Goal: Task Accomplishment & Management: Complete application form

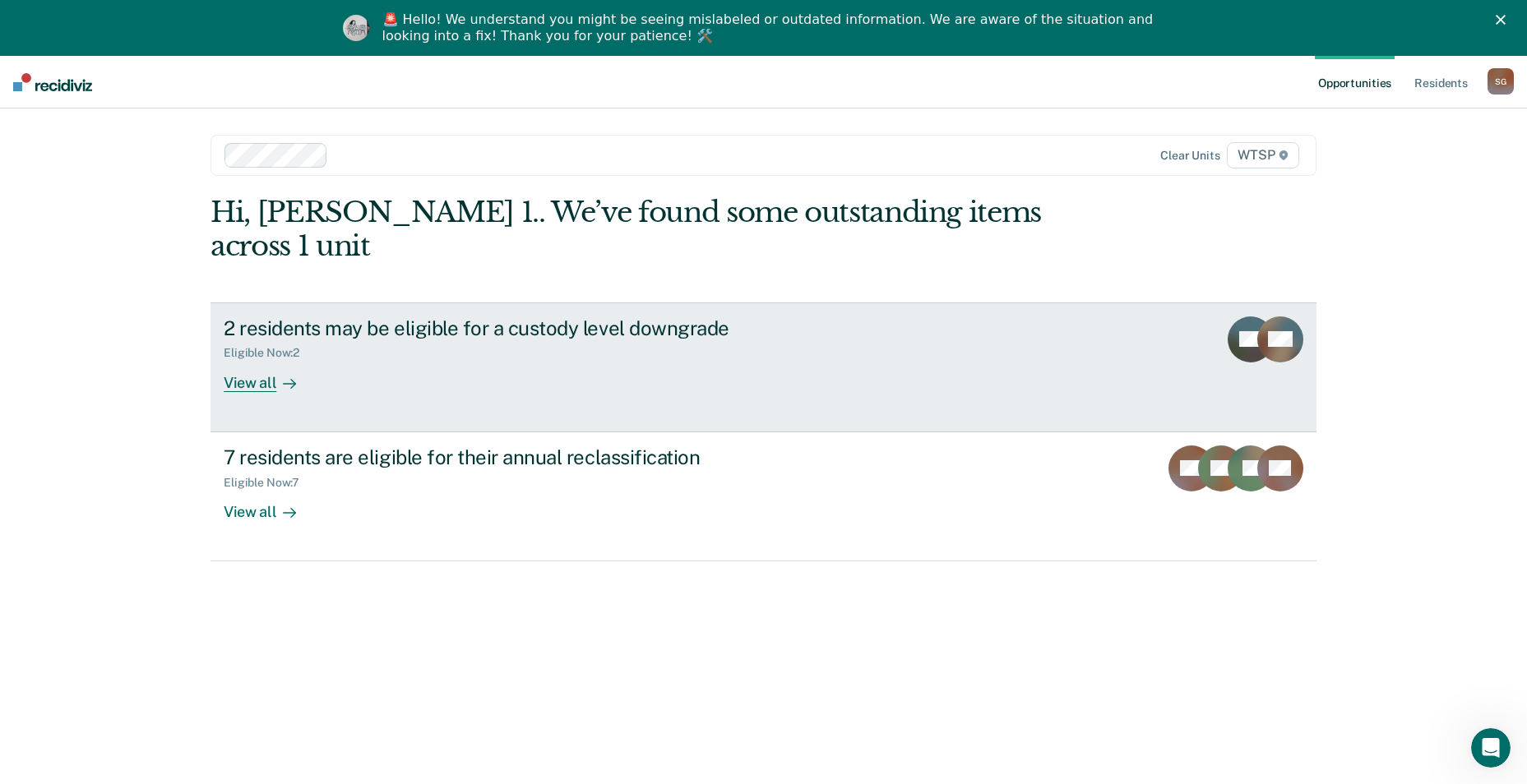
click at [252, 360] on div "View all" at bounding box center [270, 376] width 92 height 32
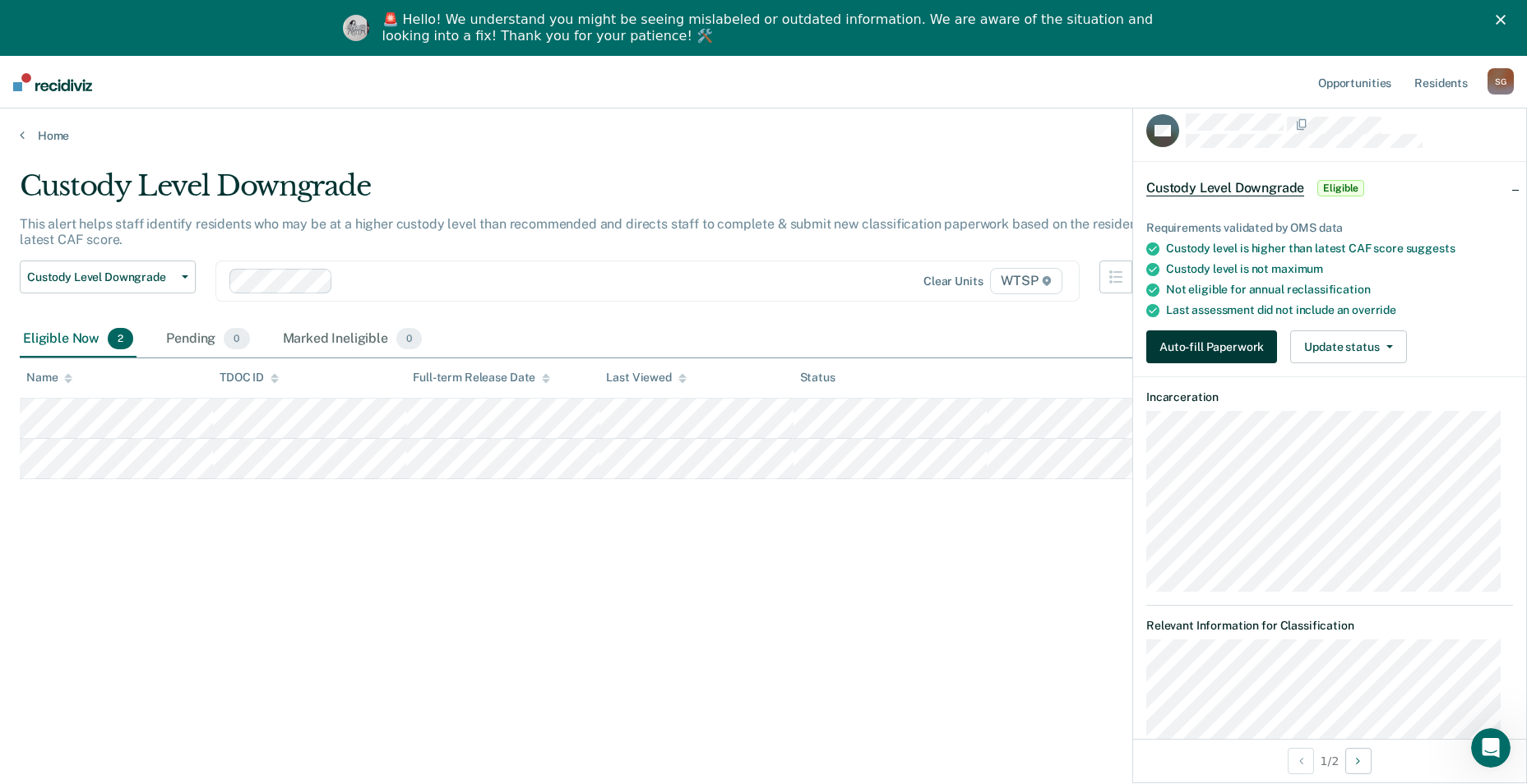
click at [1220, 347] on button "Auto-fill Paperwork" at bounding box center [1212, 347] width 131 height 33
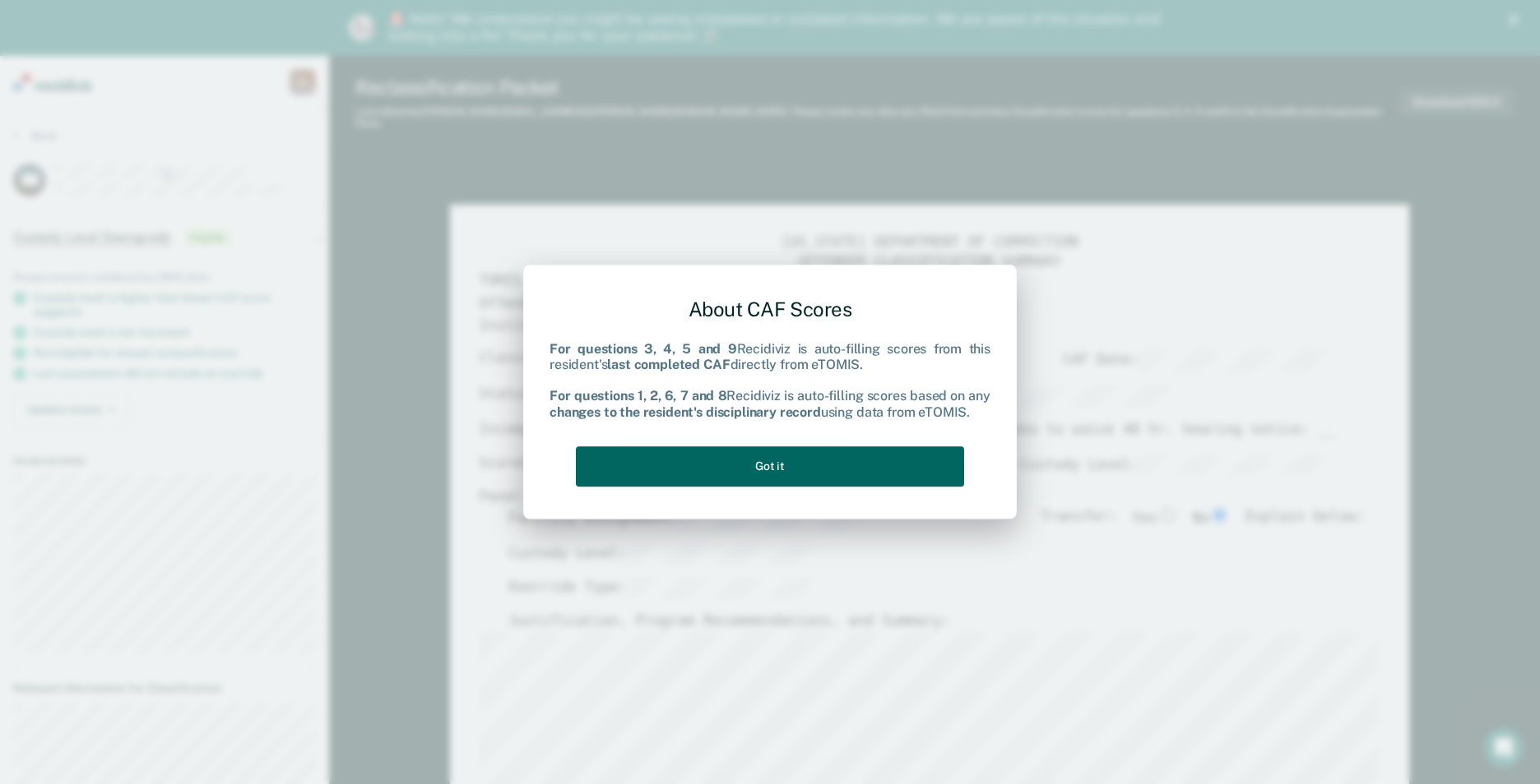
click at [800, 466] on button "Got it" at bounding box center [769, 466] width 388 height 40
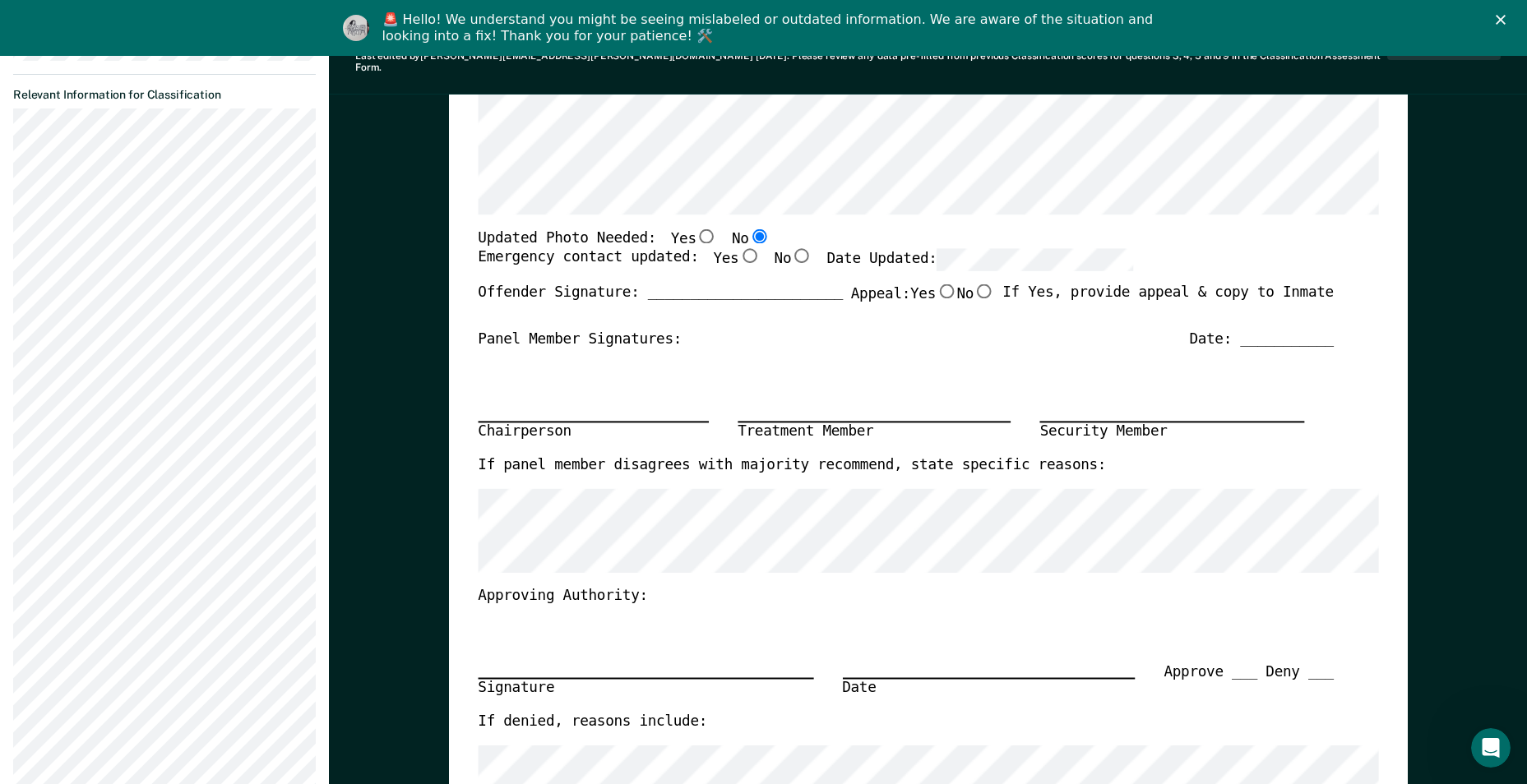
scroll to position [575, 0]
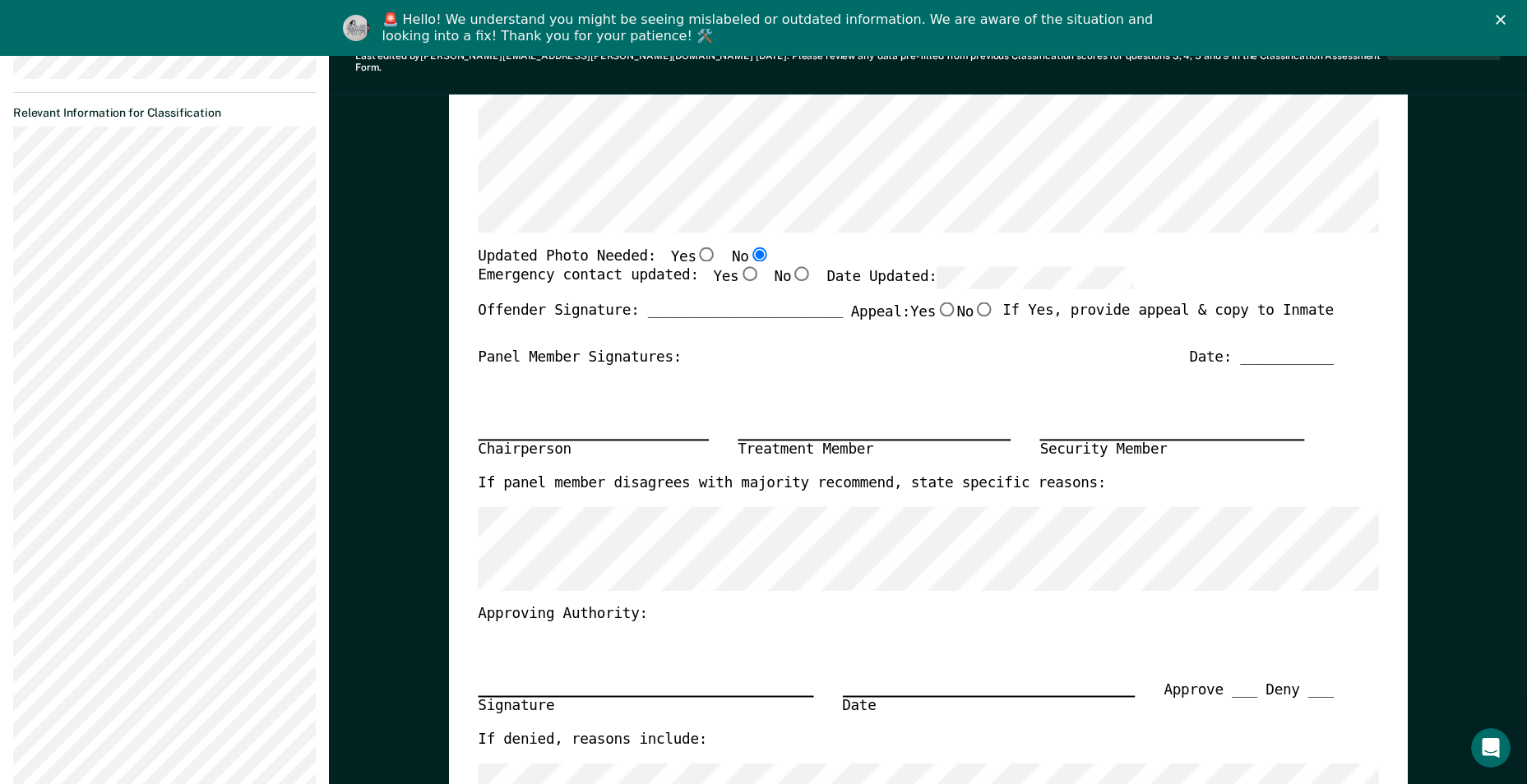
click at [738, 267] on input "Yes" at bounding box center [749, 274] width 22 height 15
type textarea "x"
radio input "true"
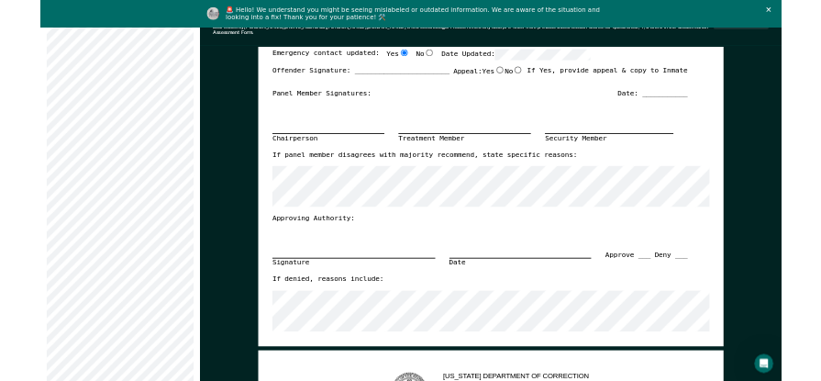
scroll to position [0, 0]
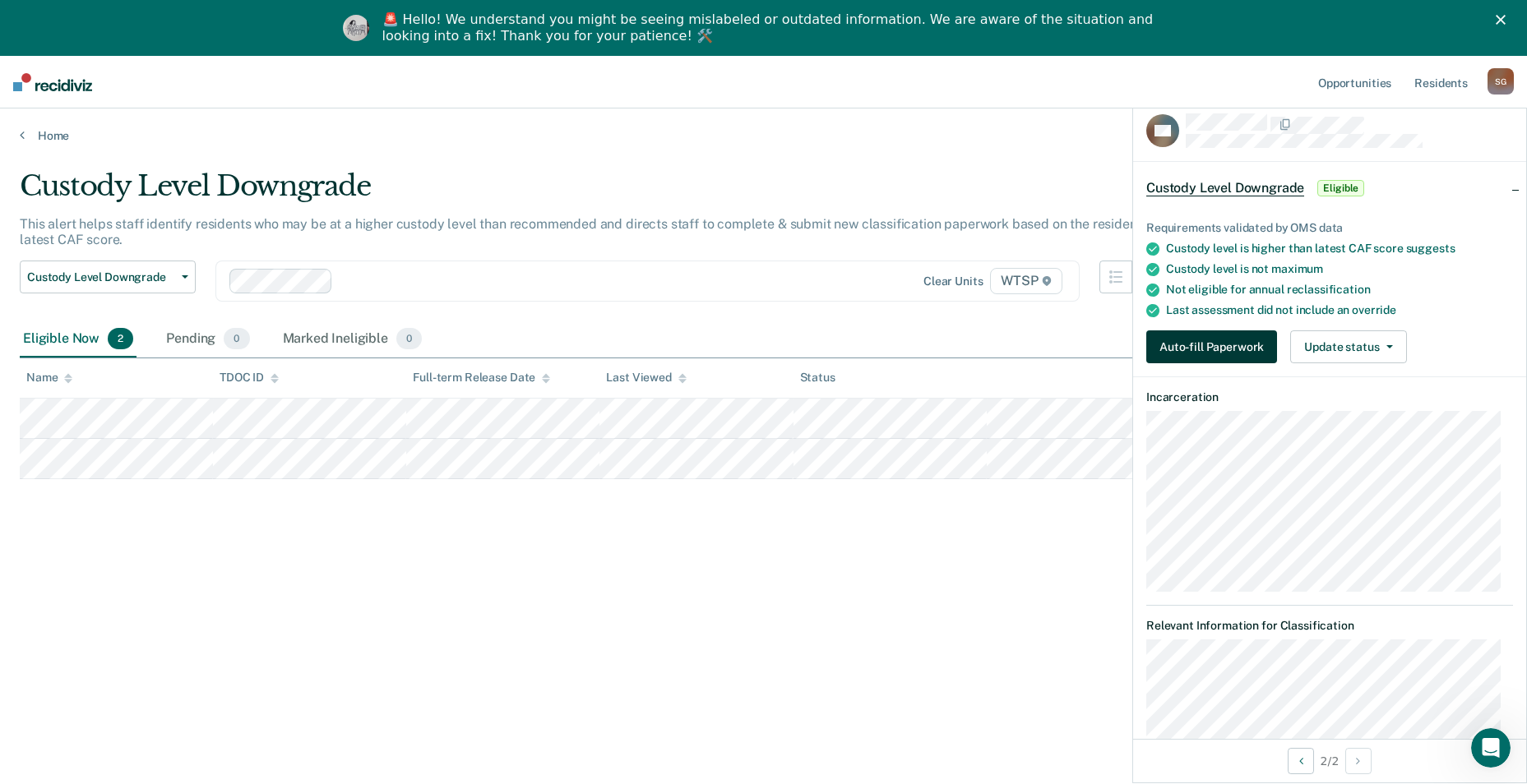
click at [1241, 357] on button "Auto-fill Paperwork" at bounding box center [1212, 347] width 131 height 33
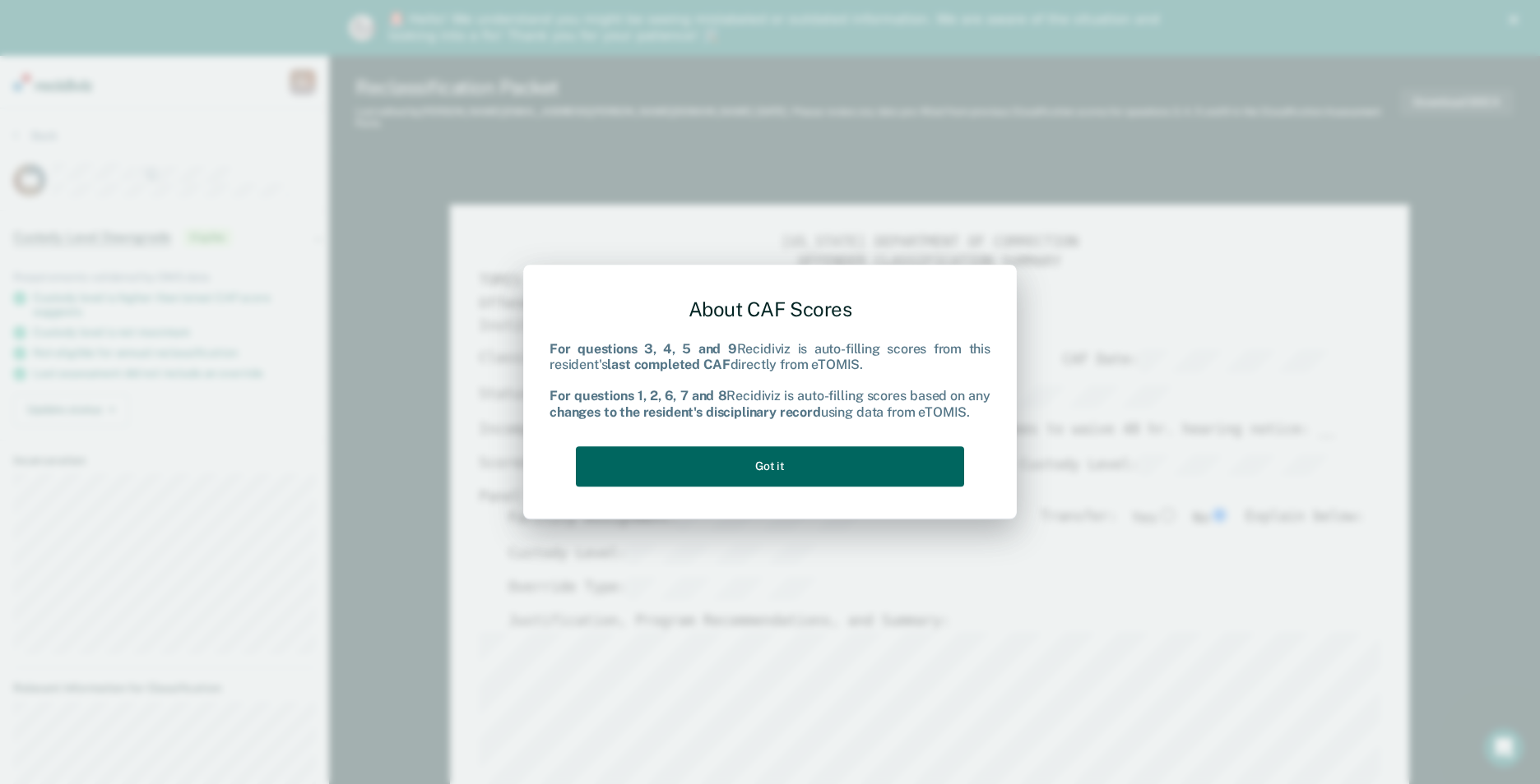
click at [772, 466] on button "Got it" at bounding box center [769, 466] width 388 height 40
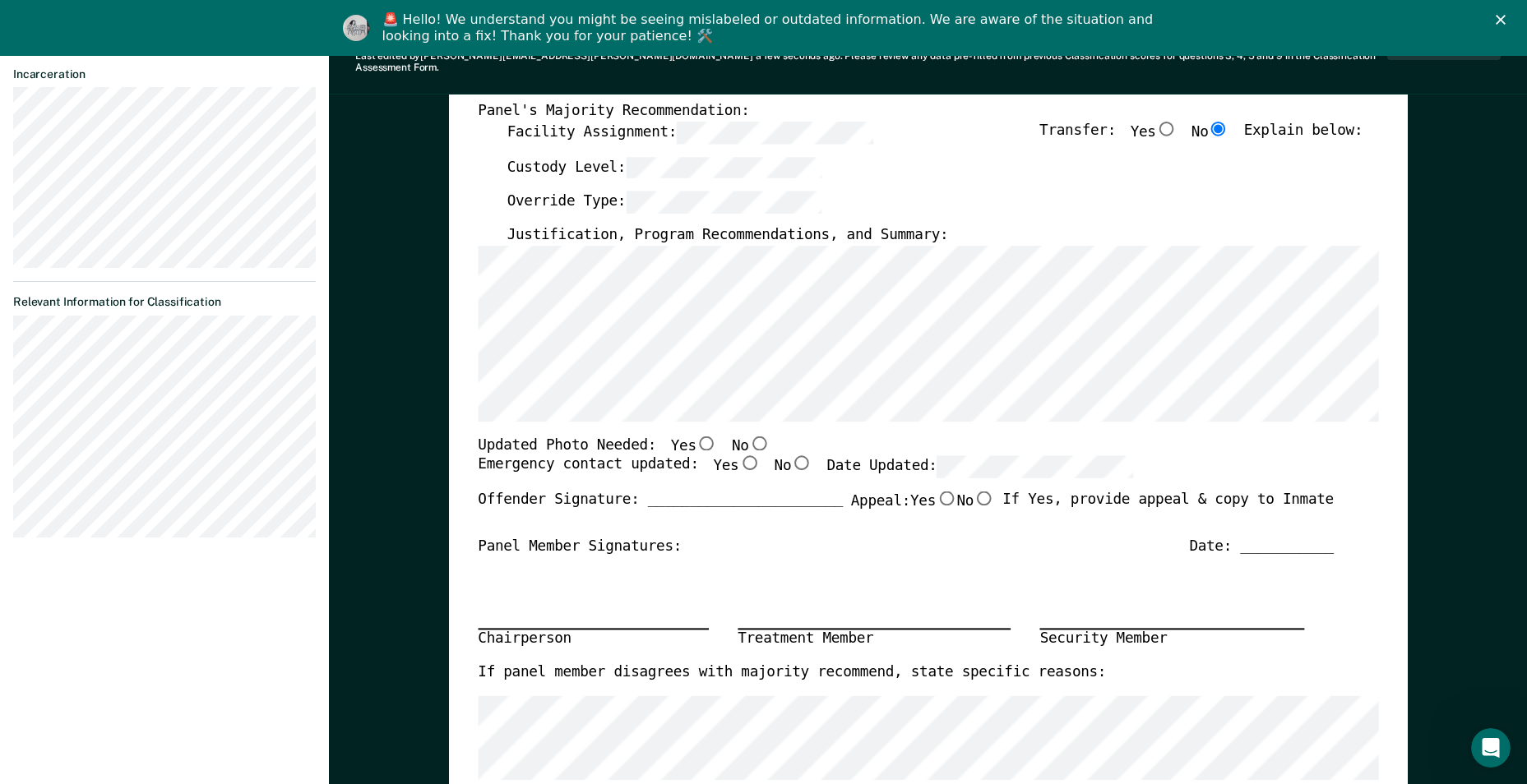
scroll to position [411, 0]
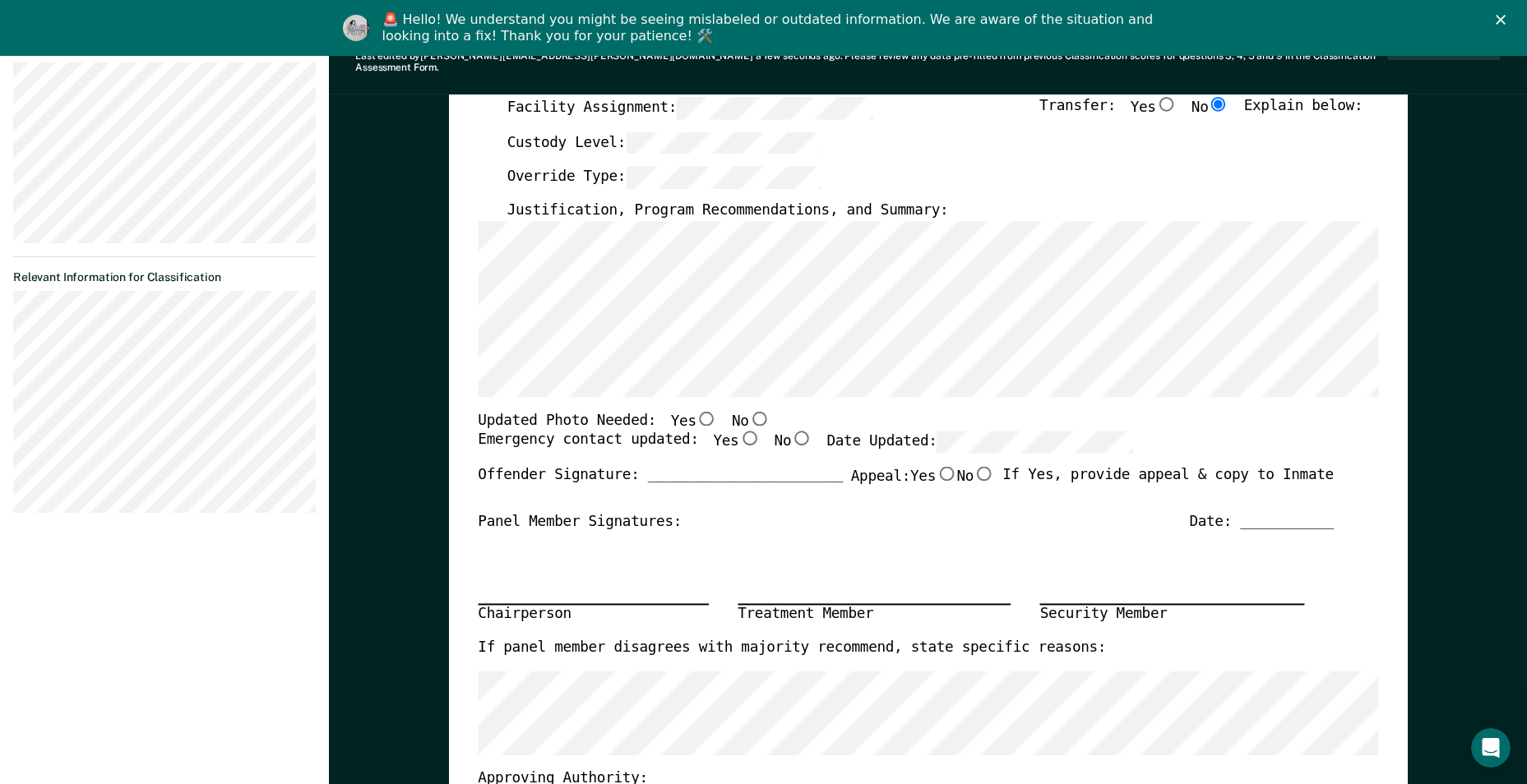
click at [738, 432] on input "Yes" at bounding box center [749, 439] width 22 height 15
type textarea "x"
radio input "true"
click at [748, 411] on input "No" at bounding box center [759, 418] width 22 height 15
type textarea "x"
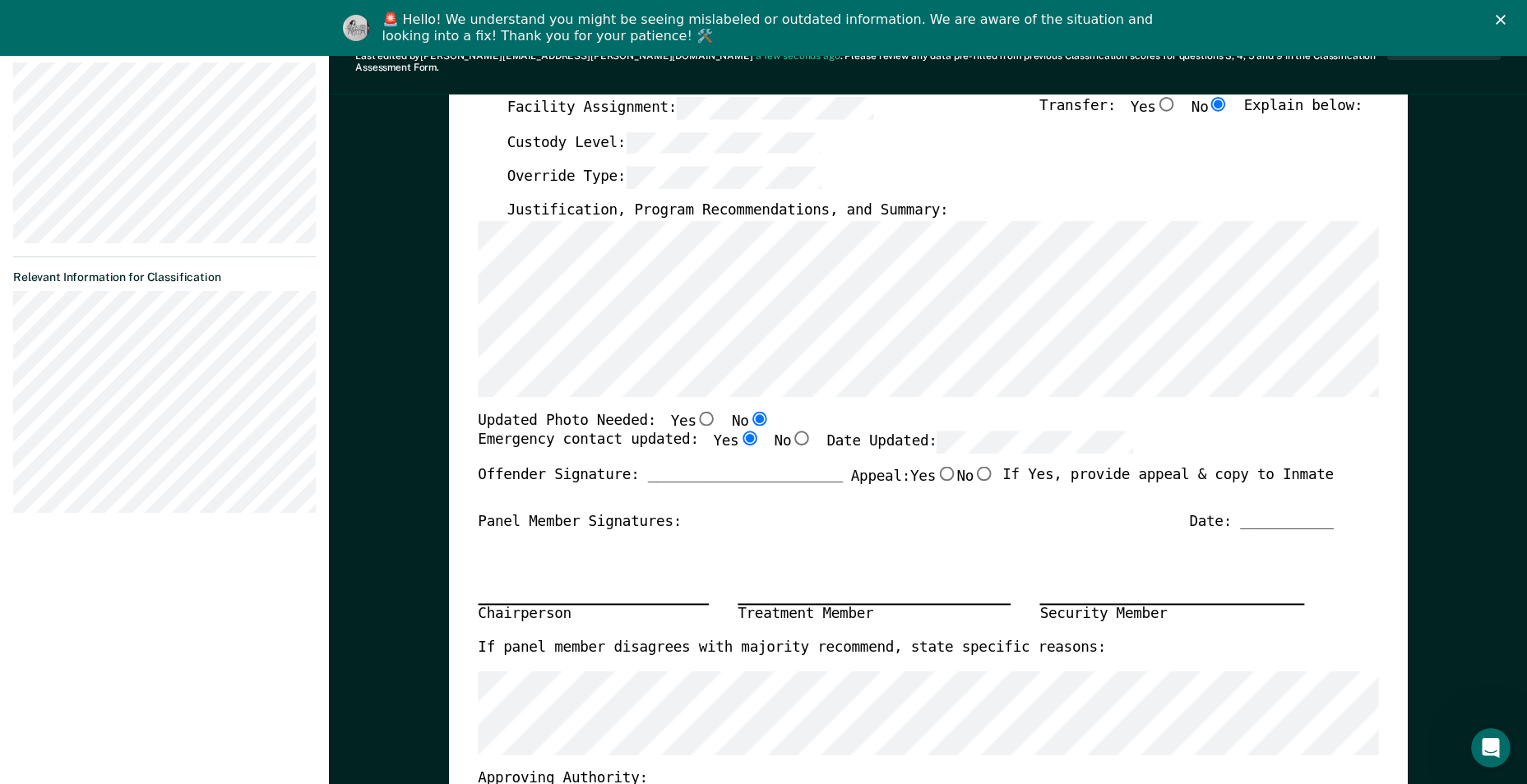
radio input "true"
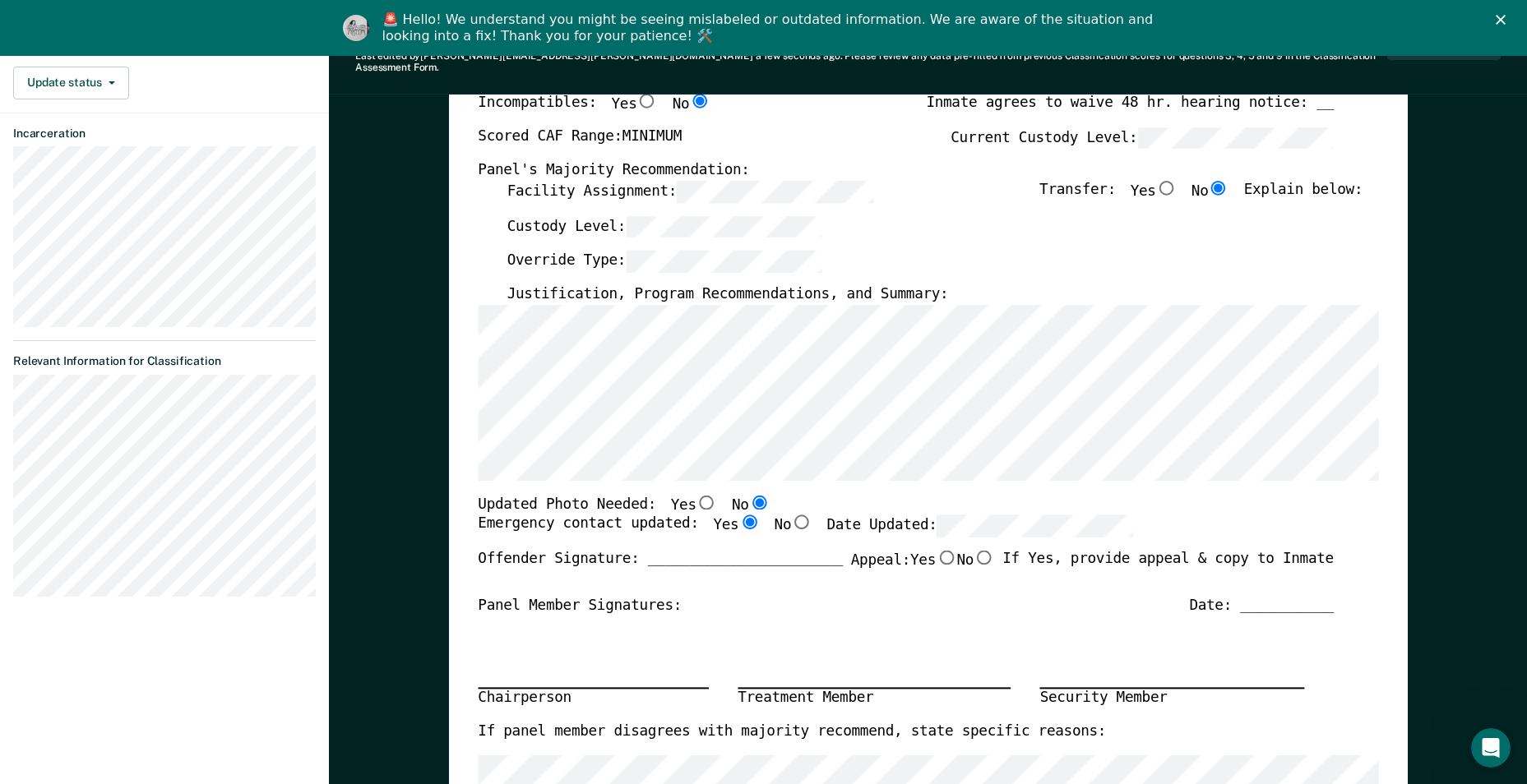
scroll to position [0, 0]
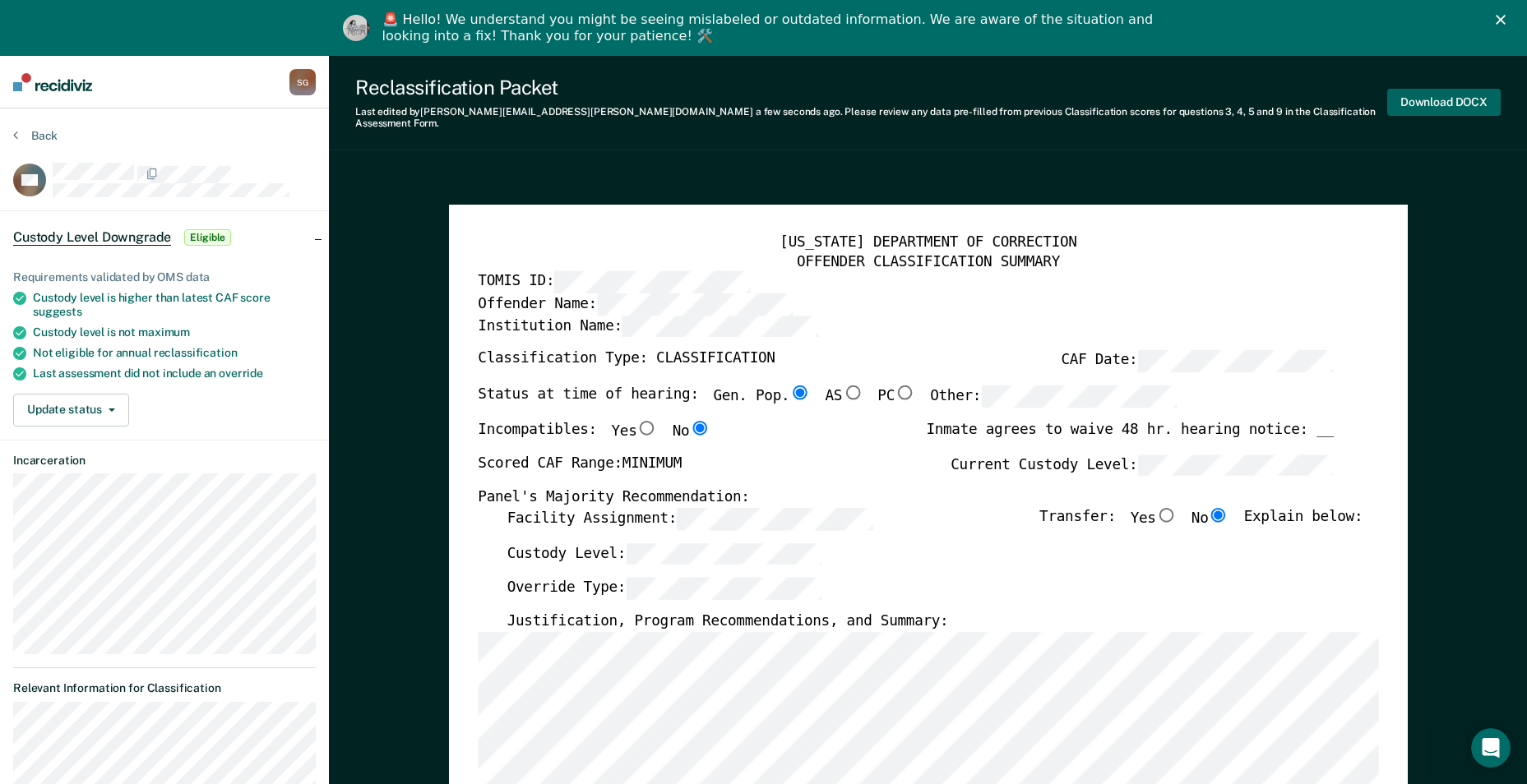
click at [1426, 97] on button "Download DOCX" at bounding box center [1444, 102] width 114 height 27
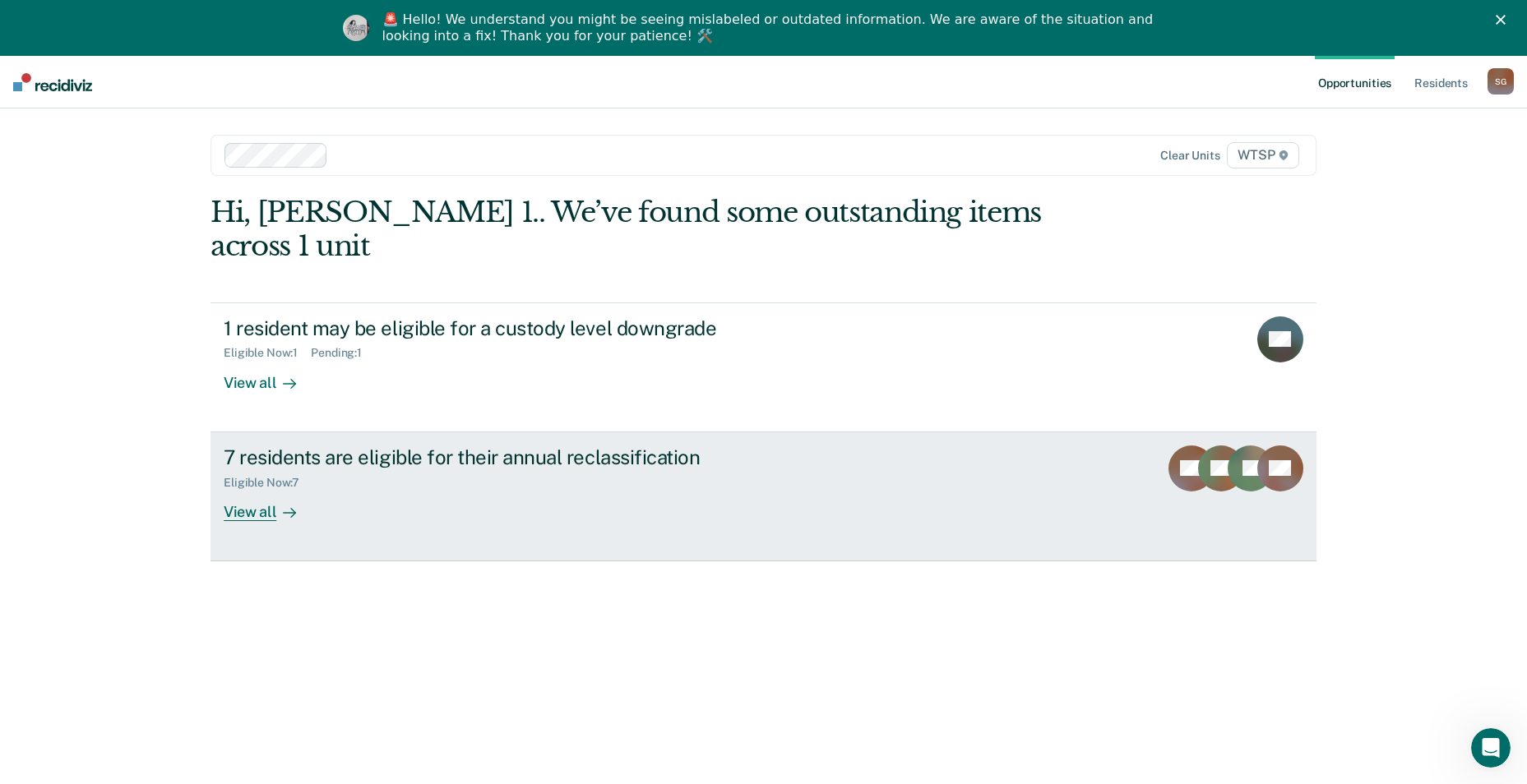
click at [365, 445] on div "7 residents are eligible for their annual reclassification" at bounding box center [513, 457] width 577 height 24
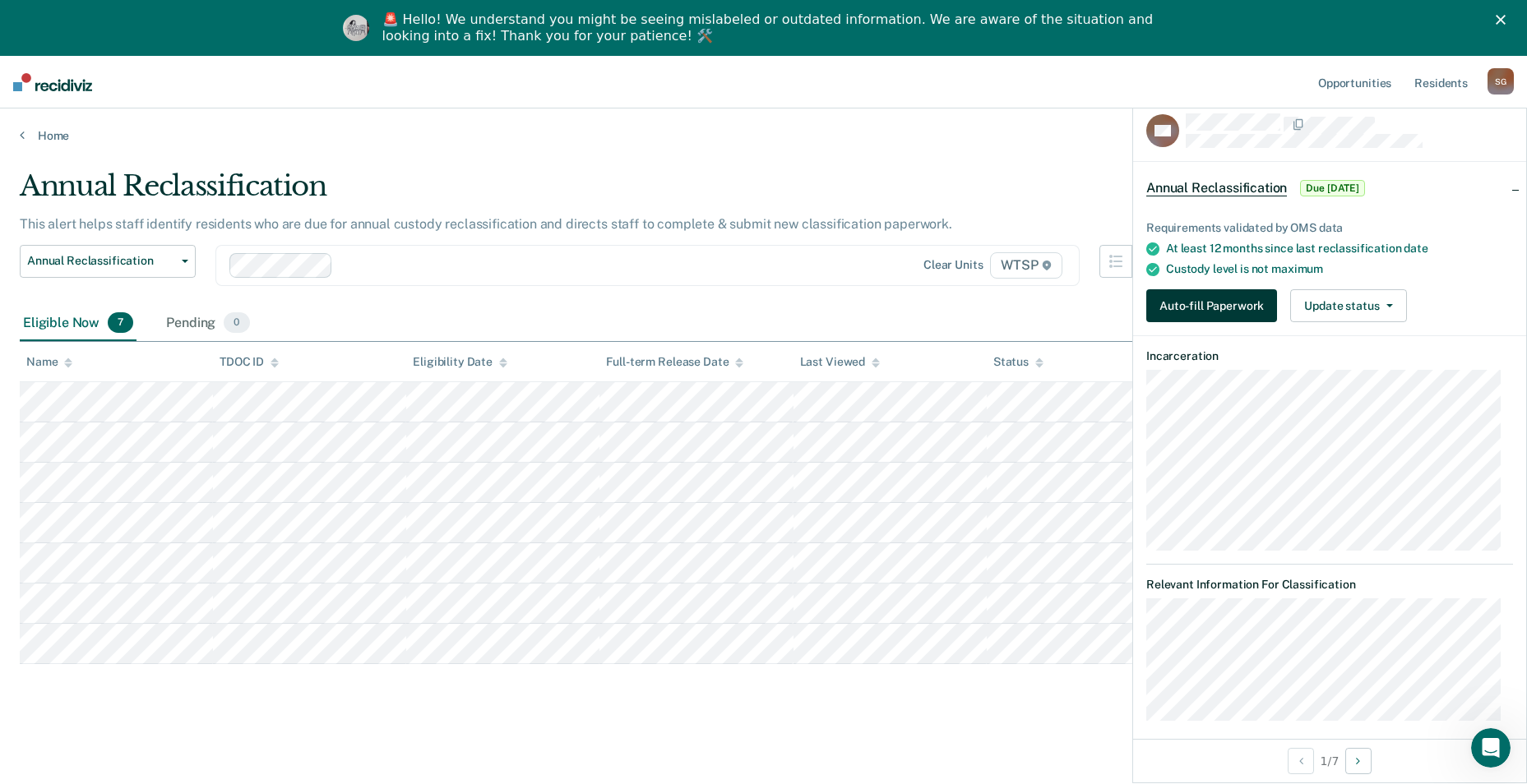
click at [1187, 297] on button "Auto-fill Paperwork" at bounding box center [1212, 306] width 131 height 33
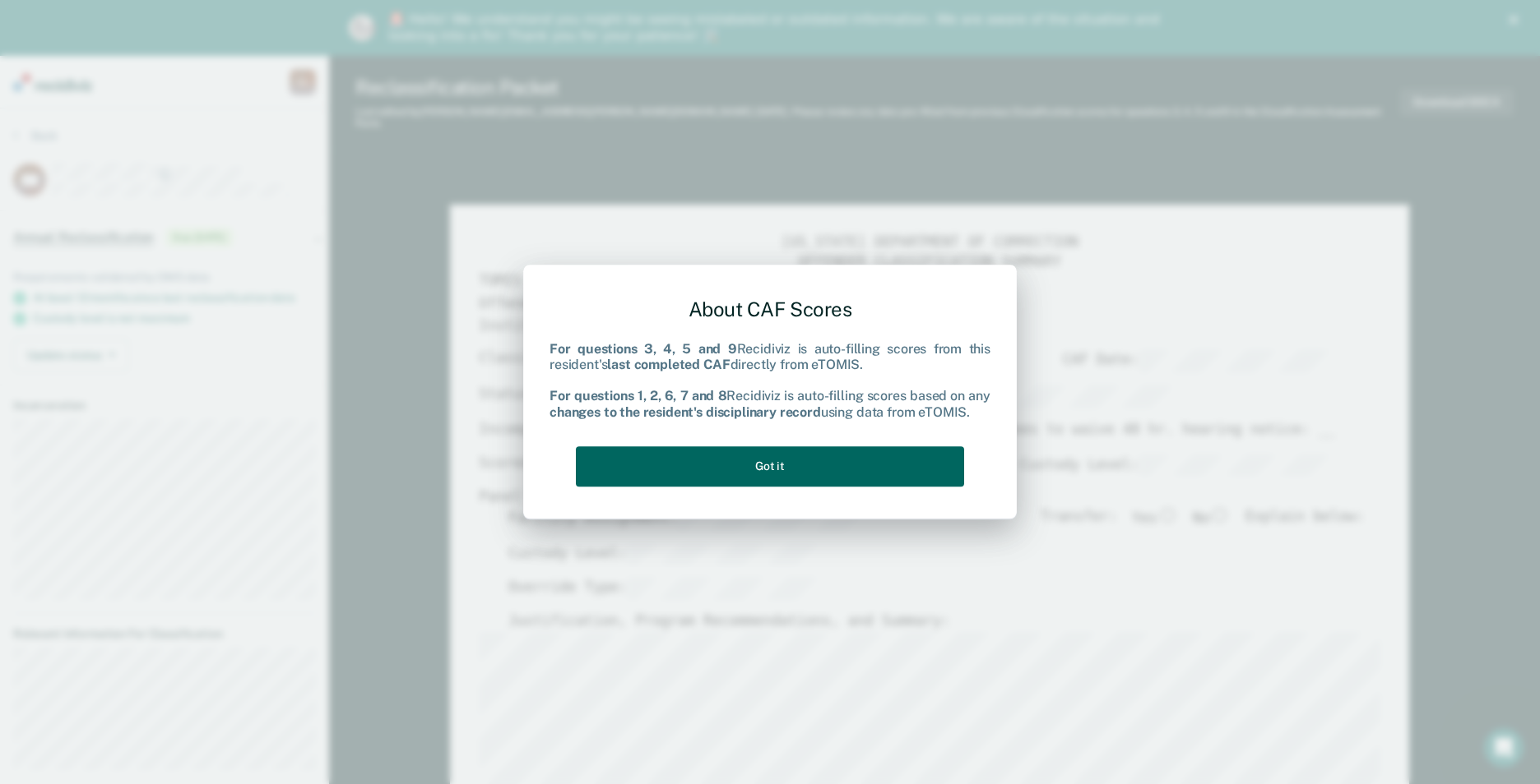
click at [783, 465] on button "Got it" at bounding box center [769, 466] width 388 height 40
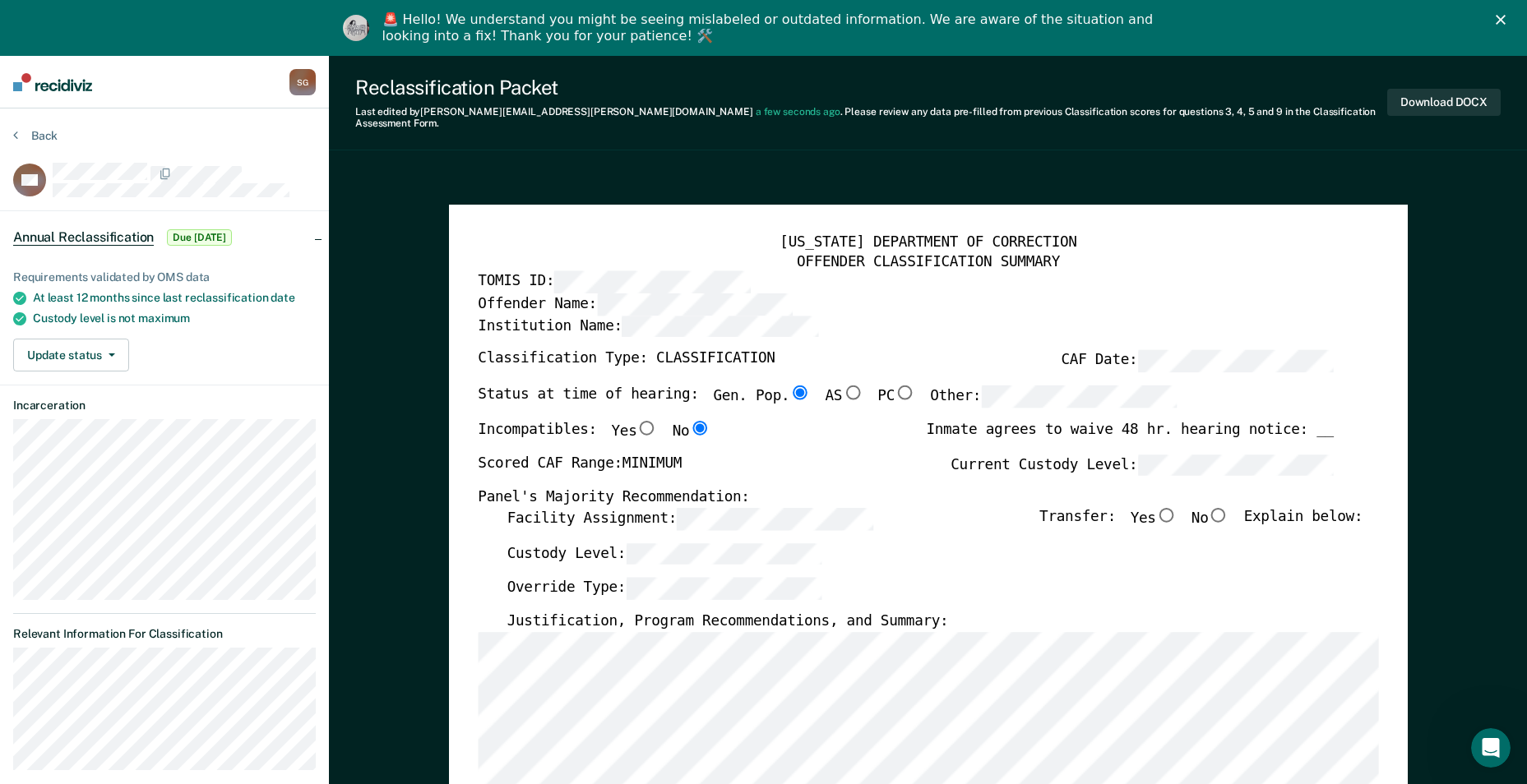
click at [1223, 507] on input "No" at bounding box center [1219, 514] width 22 height 15
type textarea "x"
radio input "true"
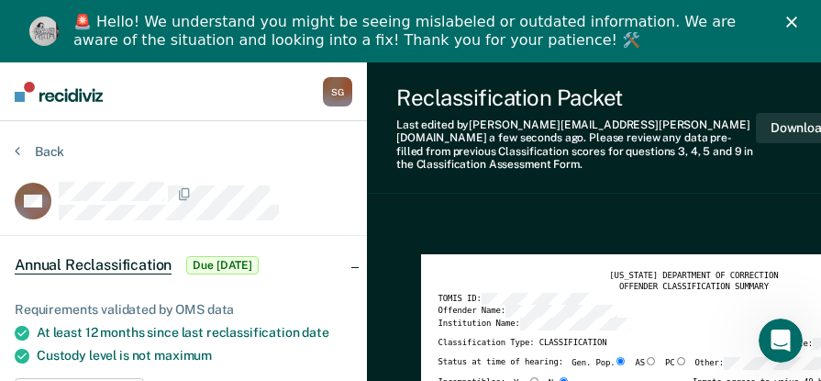
type textarea "x"
radio input "true"
type textarea "x"
radio input "true"
type textarea "x"
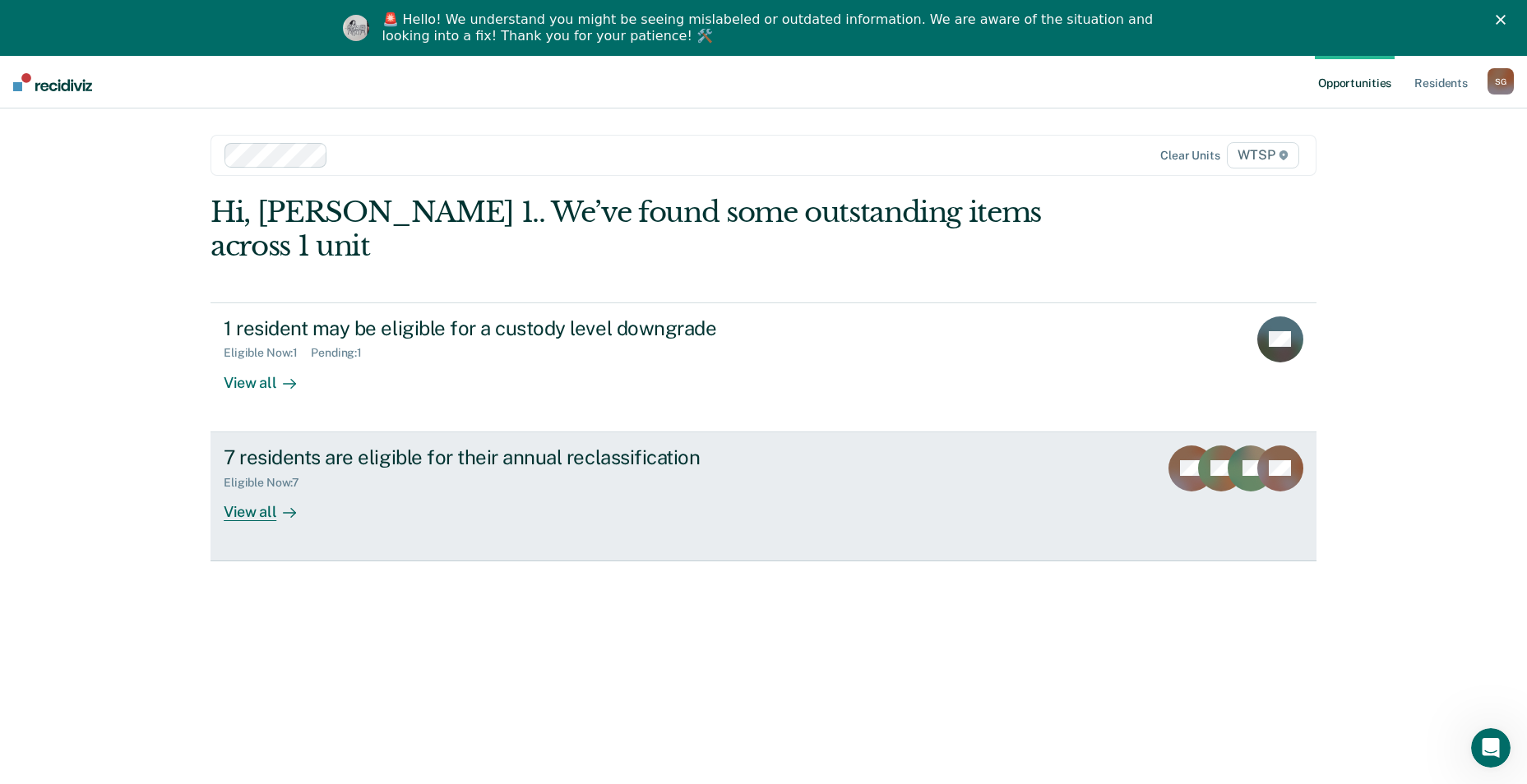
click at [265, 489] on div "View all" at bounding box center [270, 505] width 92 height 32
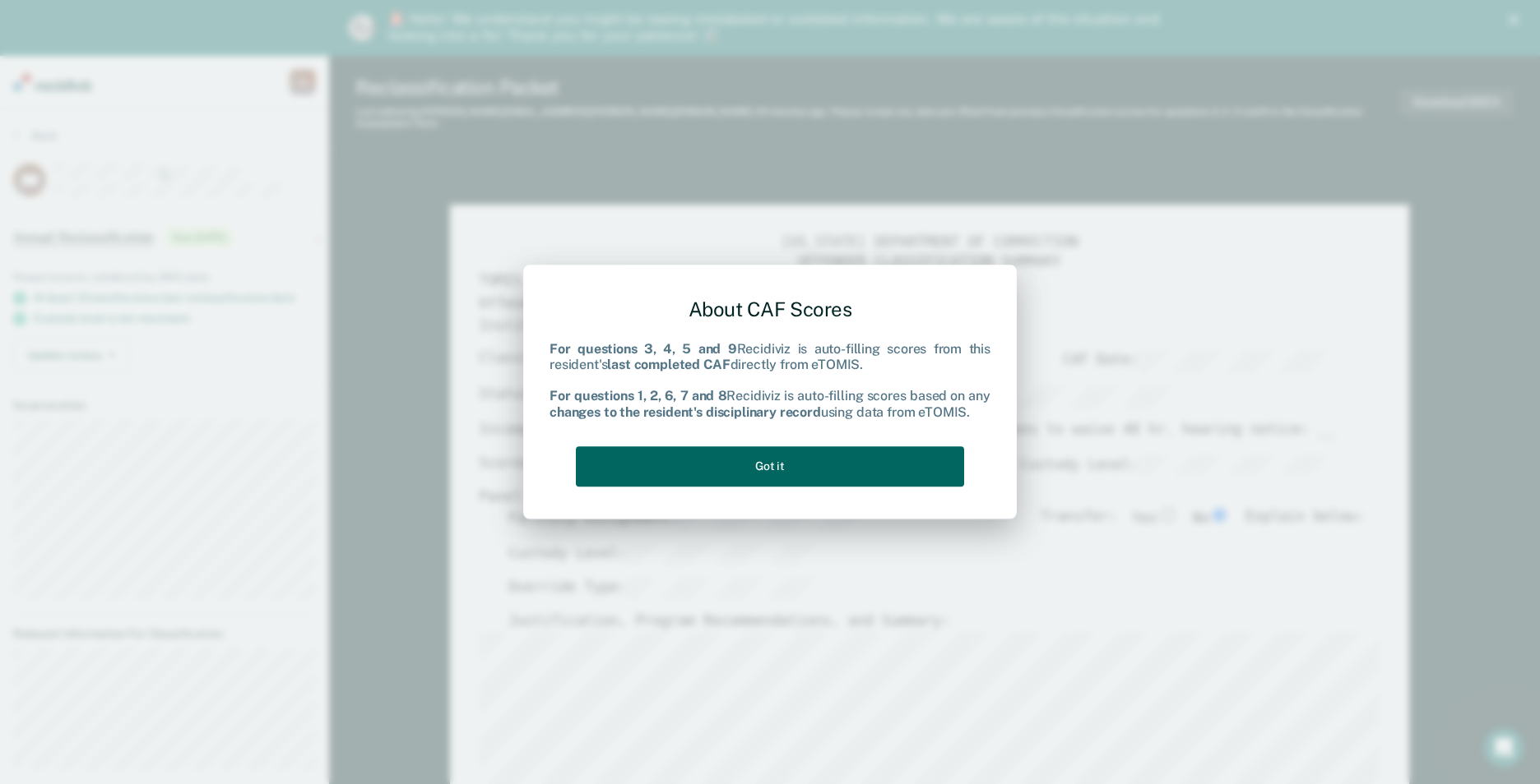
click at [793, 460] on button "Got it" at bounding box center [769, 466] width 388 height 40
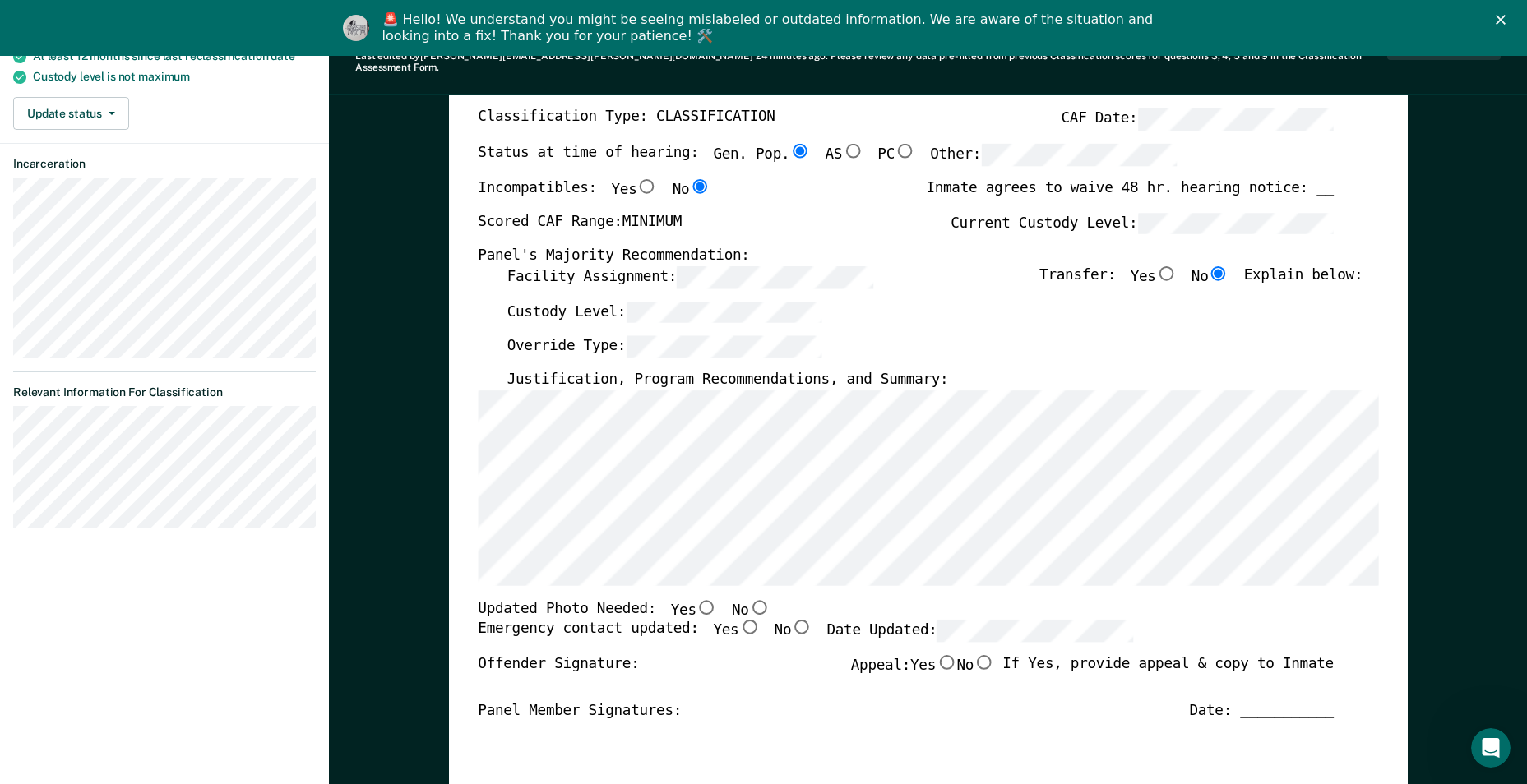
scroll to position [246, 0]
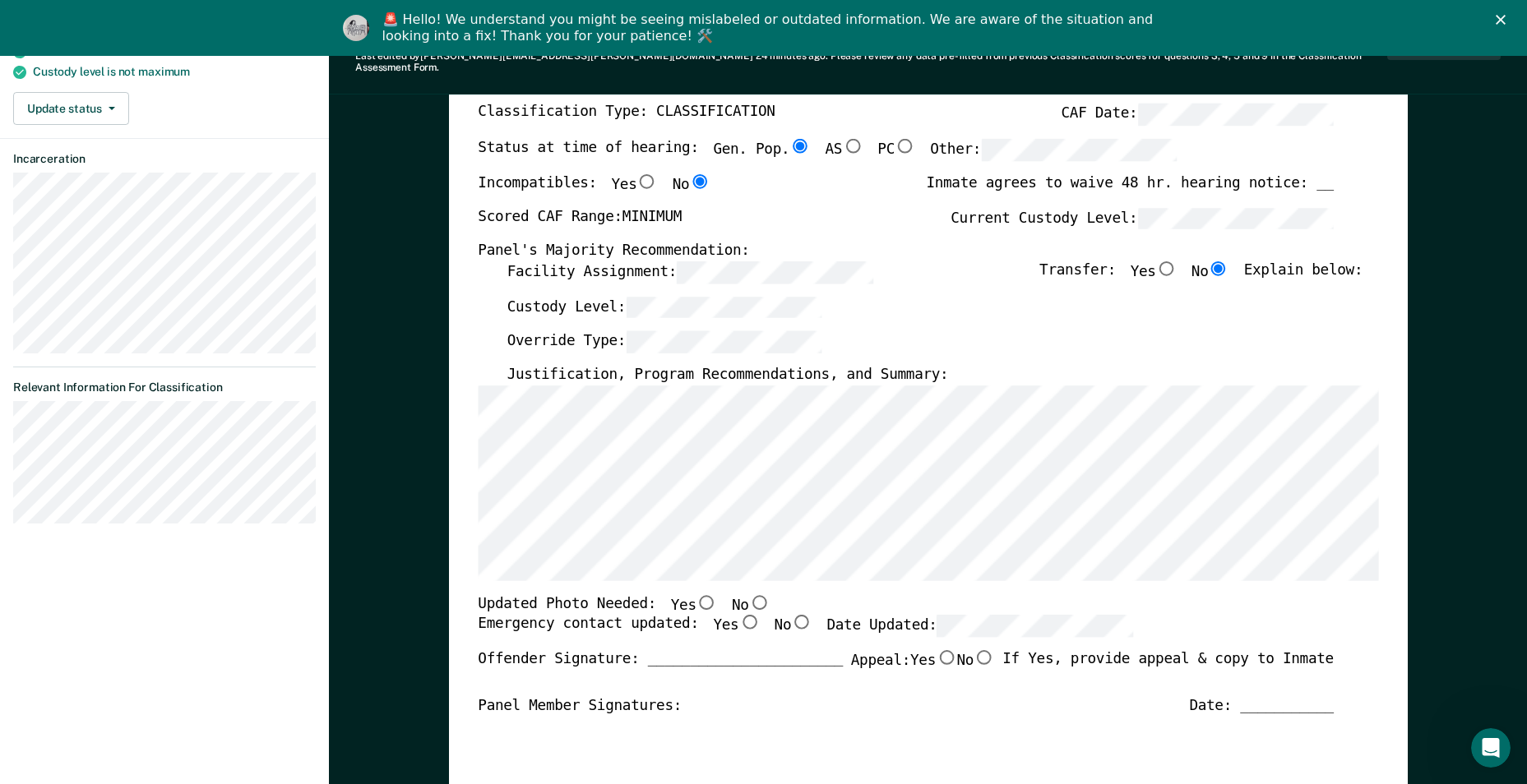
click at [748, 594] on input "No" at bounding box center [759, 601] width 22 height 15
type textarea "x"
radio input "true"
click at [738, 615] on input "Yes" at bounding box center [749, 622] width 22 height 15
type textarea "x"
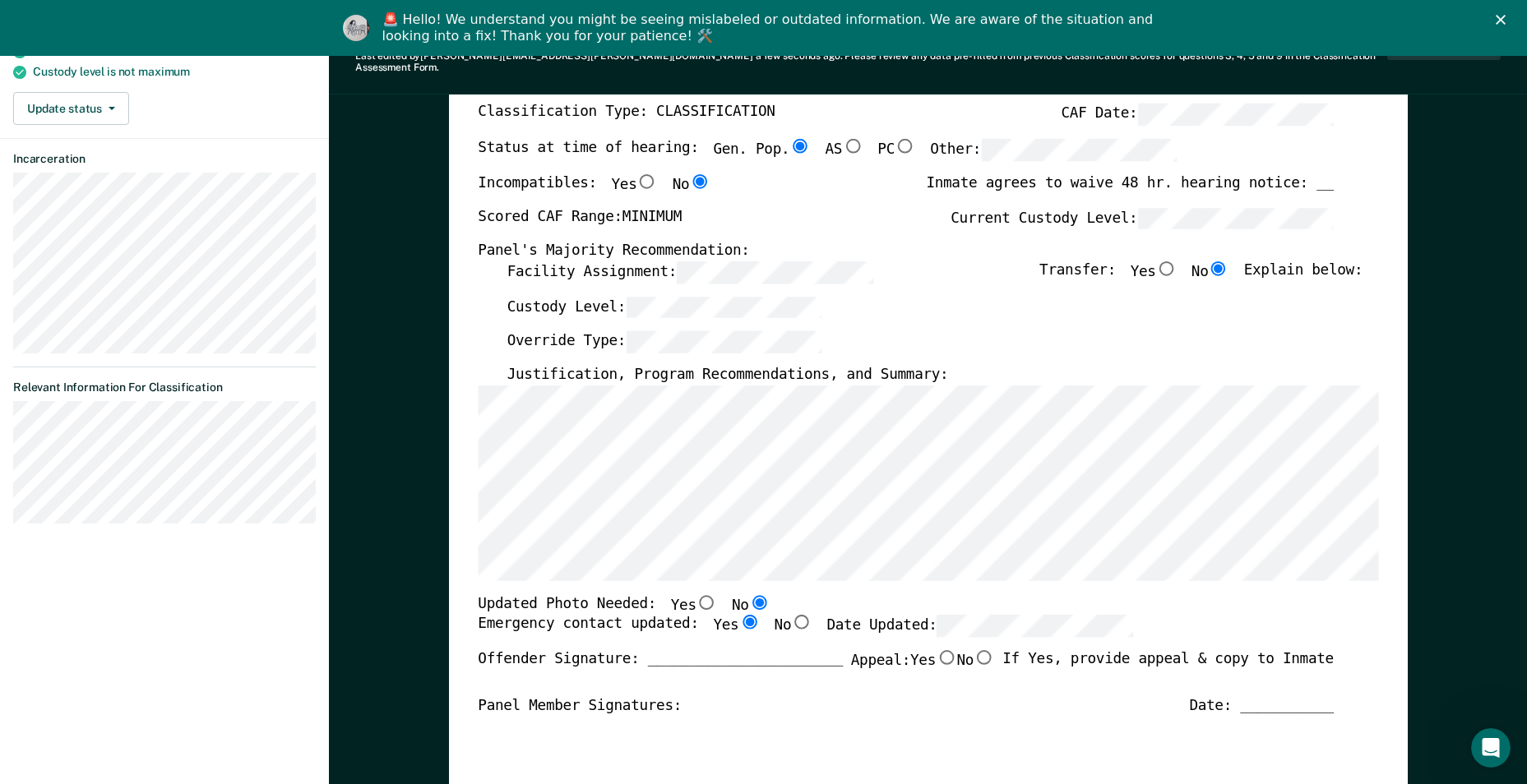
radio input "true"
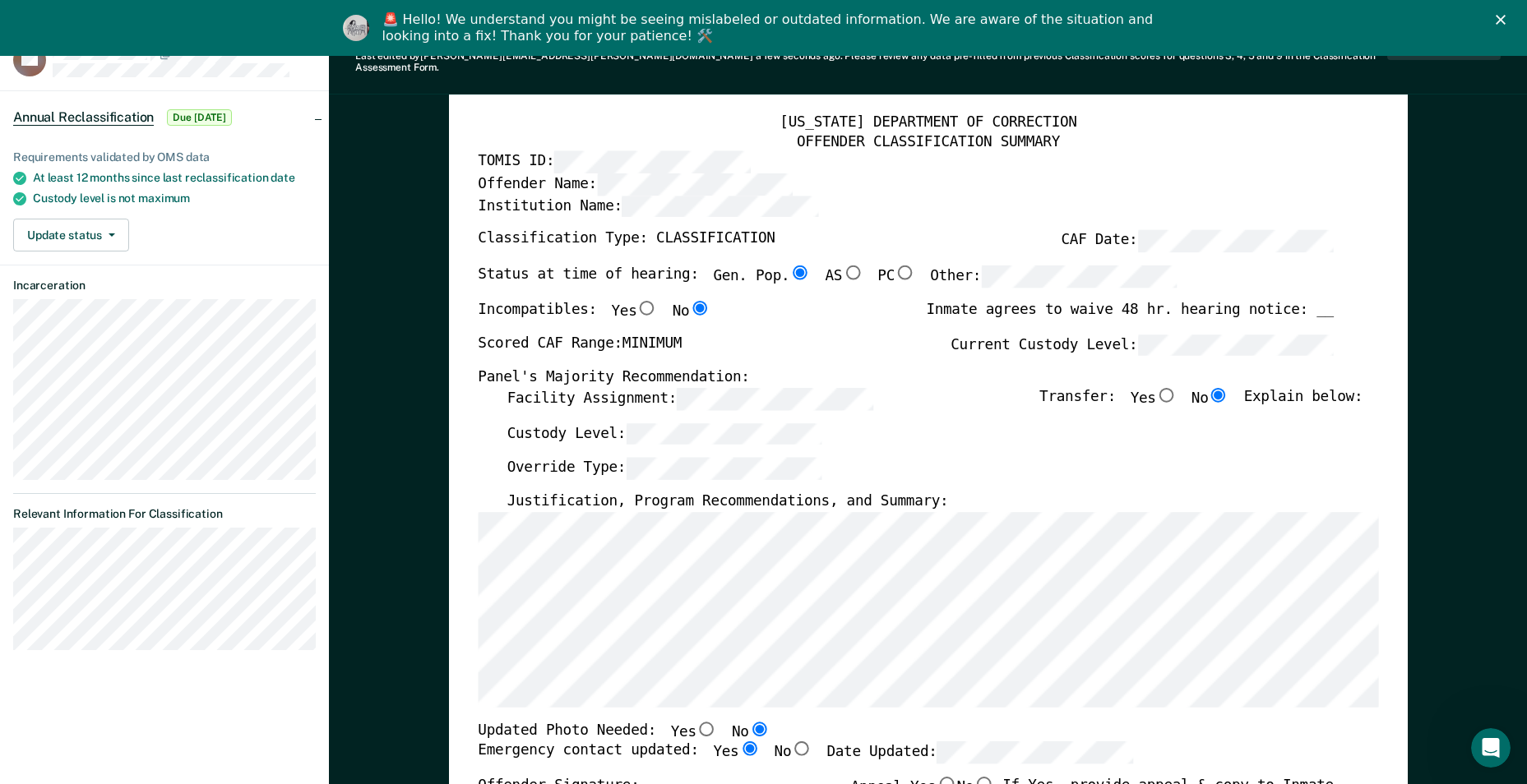
scroll to position [0, 0]
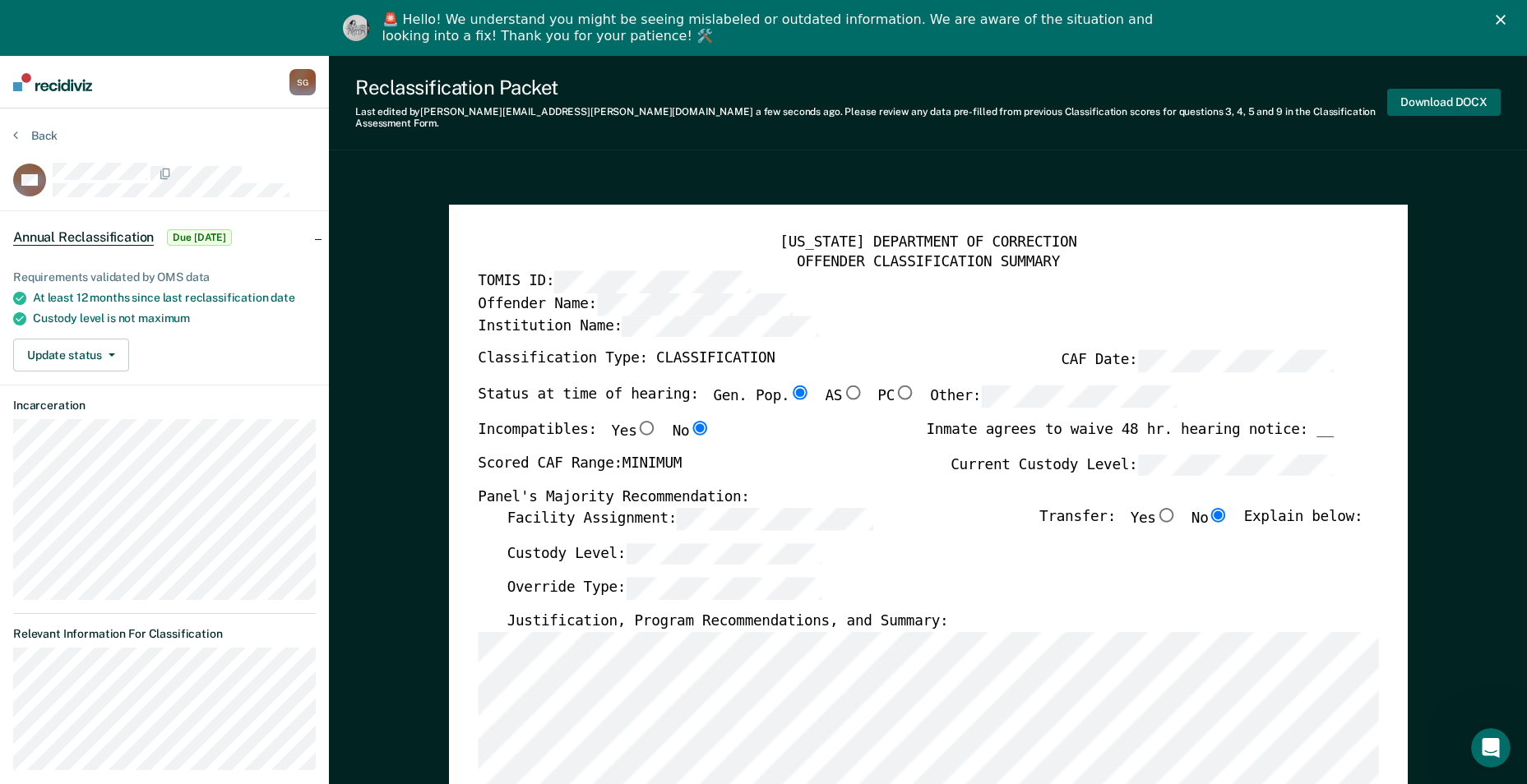
click at [1428, 90] on button "Download DOCX" at bounding box center [1444, 102] width 114 height 27
type textarea "x"
